Goal: Check status: Check status

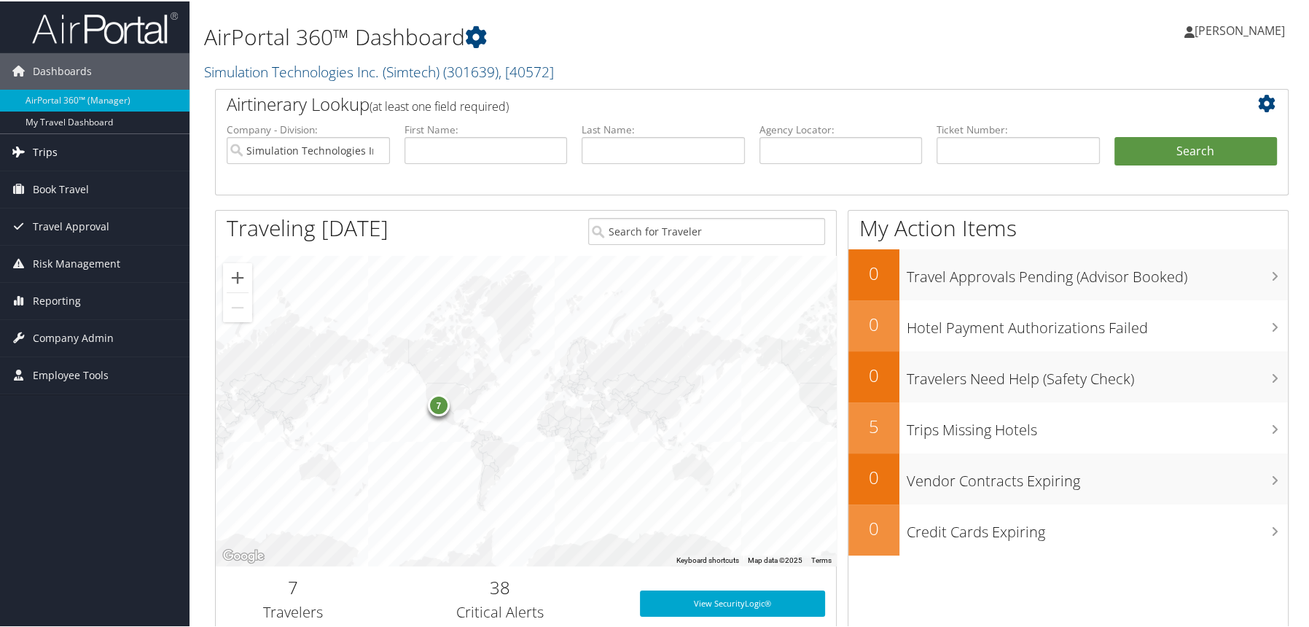
click at [47, 156] on span "Trips" at bounding box center [45, 151] width 25 height 36
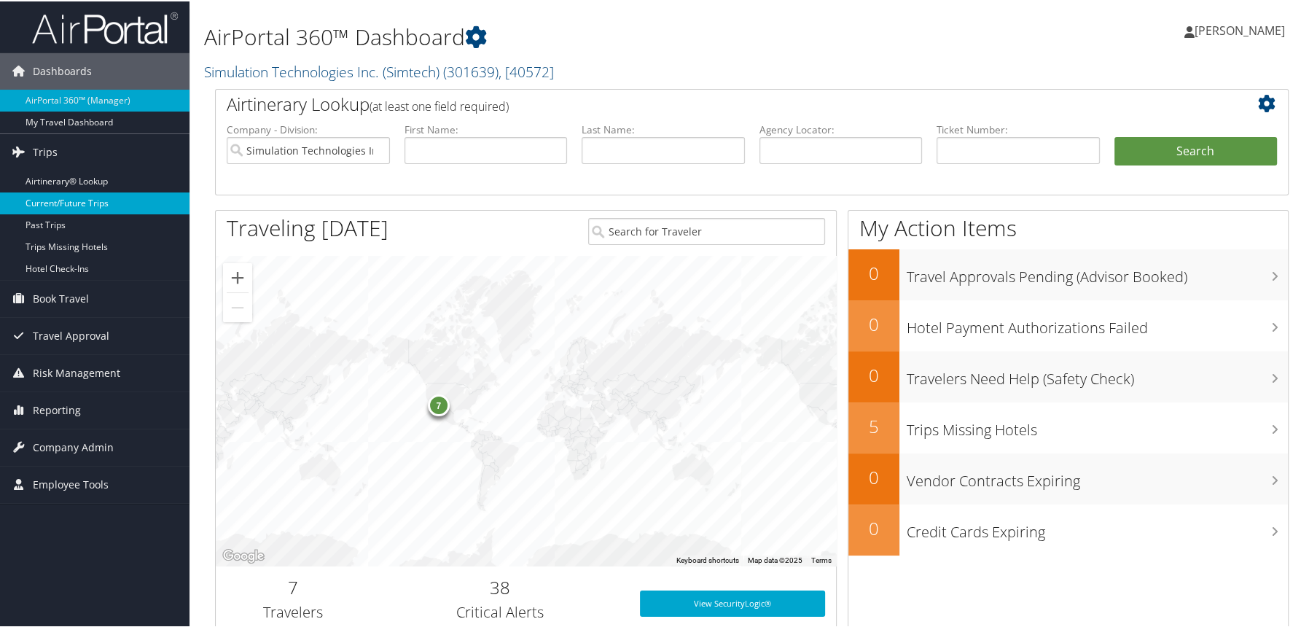
click at [93, 205] on link "Current/Future Trips" at bounding box center [94, 202] width 189 height 22
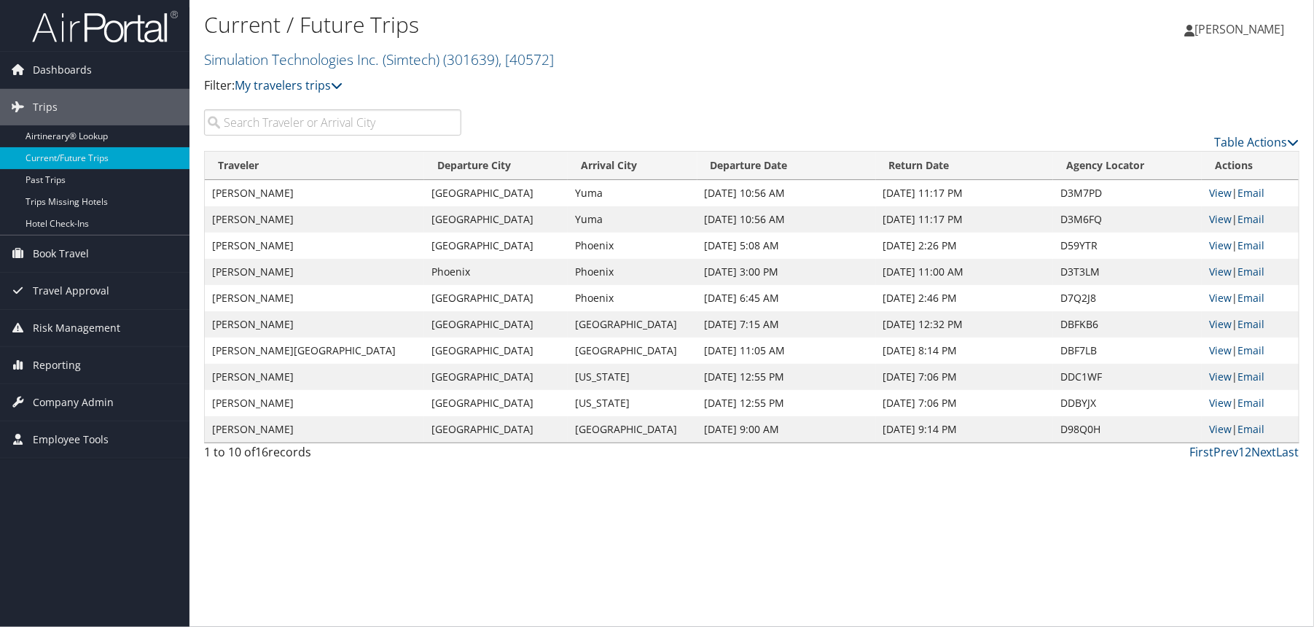
click at [314, 128] on input "search" at bounding box center [332, 122] width 257 height 26
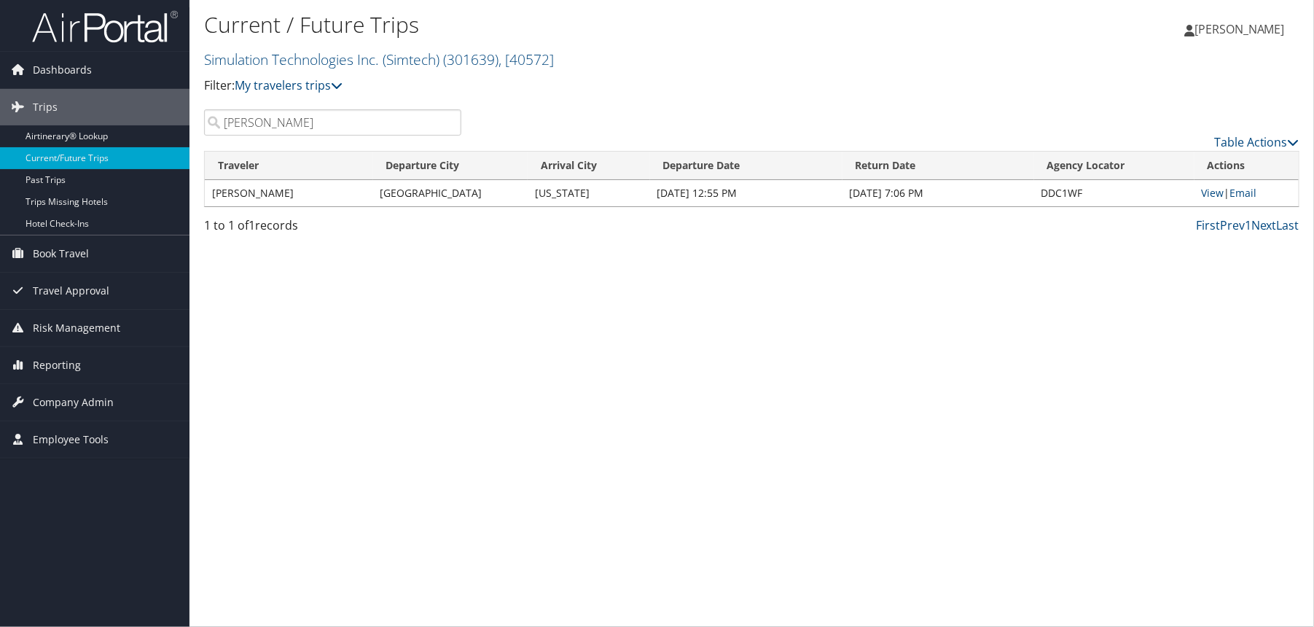
type input "goodwin"
click at [1220, 192] on link "View" at bounding box center [1213, 193] width 23 height 14
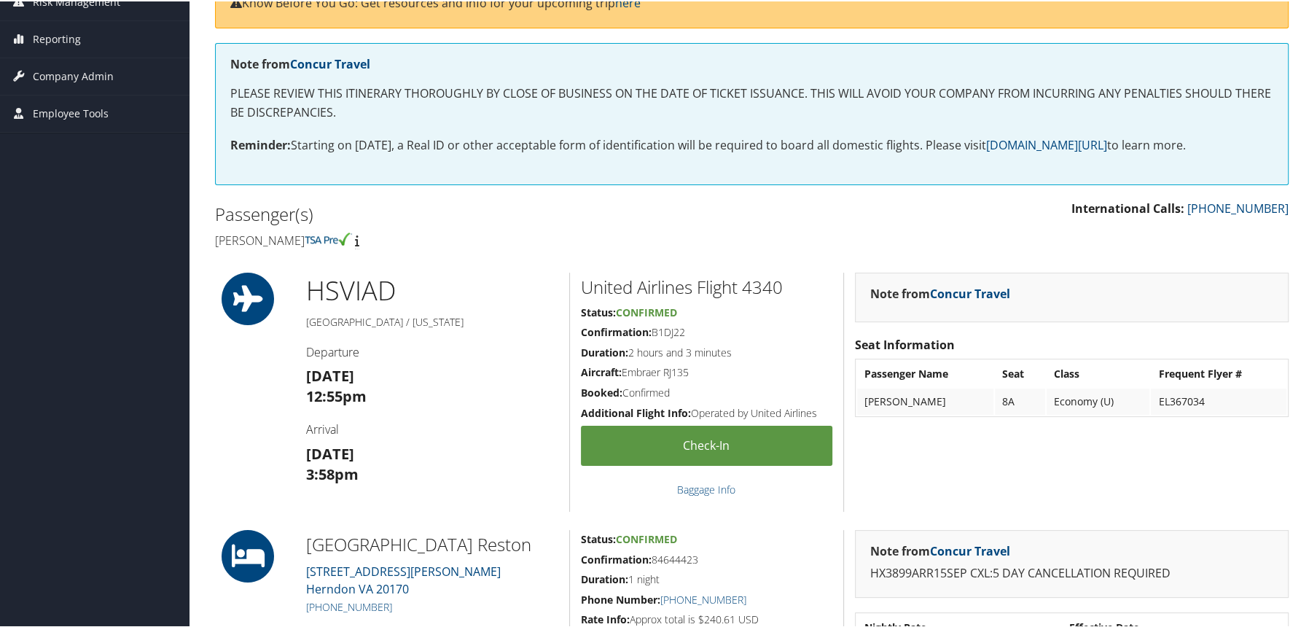
scroll to position [219, 0]
